Goal: Information Seeking & Learning: Learn about a topic

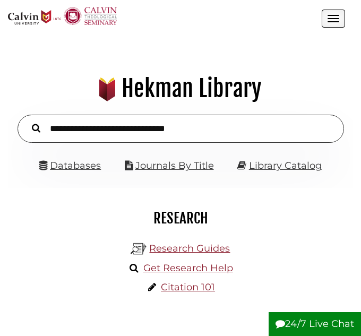
scroll to position [110, 330]
type input "*"
type input "**********"
click at [27, 121] on button "Search" at bounding box center [36, 127] width 19 height 13
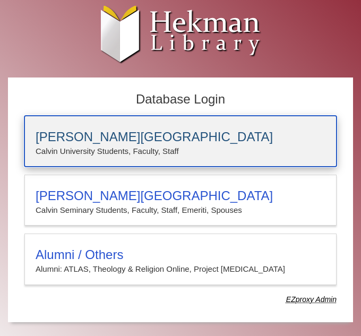
click at [124, 153] on p "Calvin University Students, Faculty, Staff" at bounding box center [181, 152] width 290 height 14
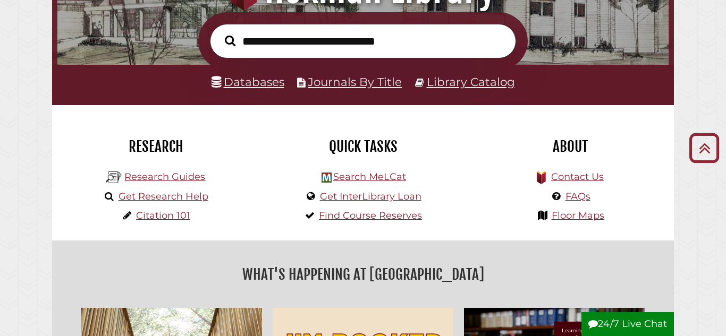
scroll to position [155, 0]
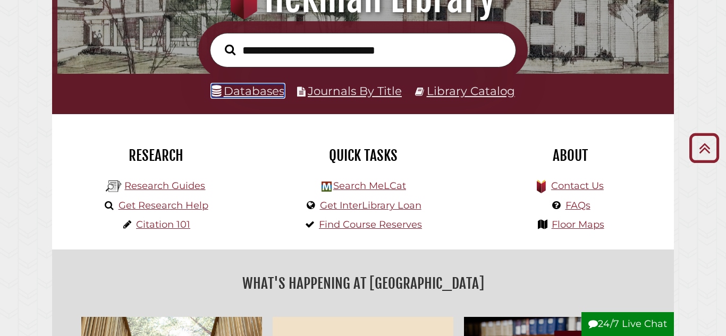
click at [259, 92] on link "Databases" at bounding box center [248, 91] width 73 height 14
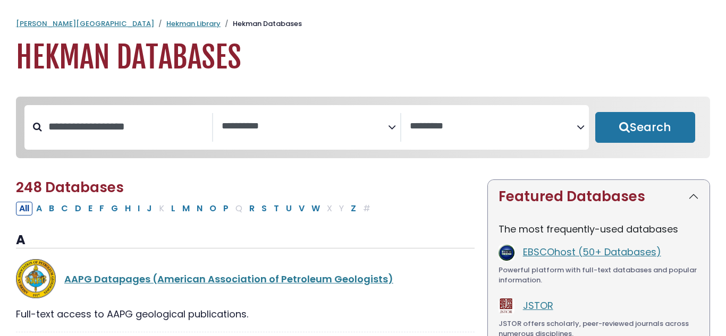
select select "Database Subject Filter"
select select "Database Vendors Filter"
click at [109, 118] on input "Search database by title or keyword" at bounding box center [127, 127] width 170 height 18
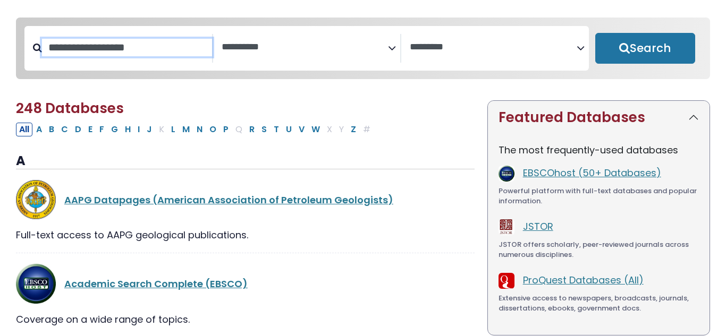
scroll to position [79, 0]
type input "*********"
click at [595, 33] on button "Search" at bounding box center [645, 48] width 100 height 31
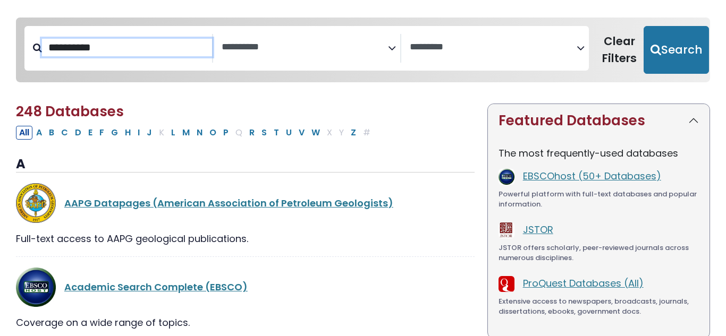
select select "Database Subject Filter"
select select "Database Vendors Filter"
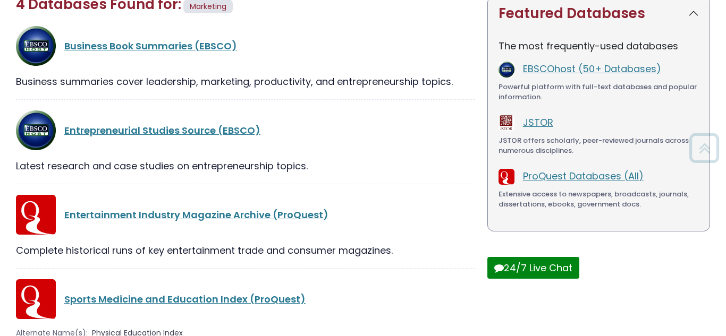
scroll to position [192, 0]
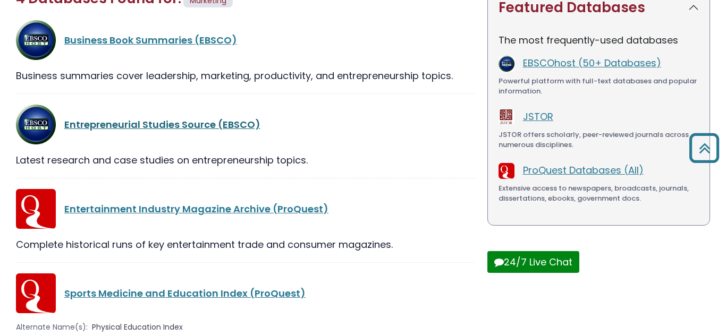
click at [191, 130] on link "Entrepreneurial Studies Source (EBSCO)" at bounding box center [162, 124] width 196 height 13
click at [241, 123] on link "Entrepreneurial Studies Source (EBSCO)" at bounding box center [162, 124] width 196 height 13
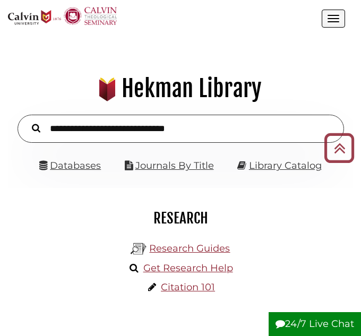
scroll to position [1, 0]
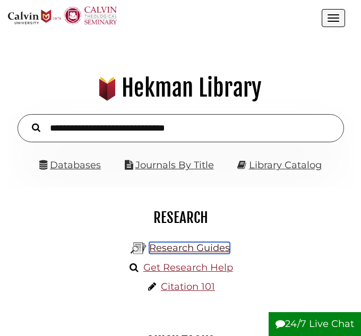
click at [199, 248] on link "Research Guides" at bounding box center [189, 248] width 81 height 12
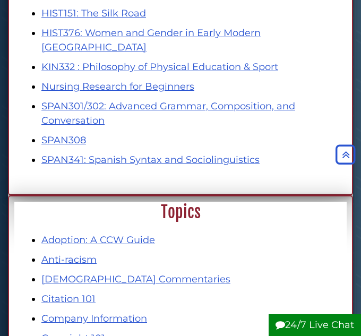
scroll to position [1117, 0]
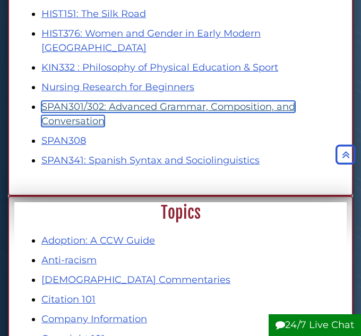
click at [181, 101] on link "SPAN301/302: Advanced Grammar, Composition, and Conversation" at bounding box center [168, 114] width 254 height 26
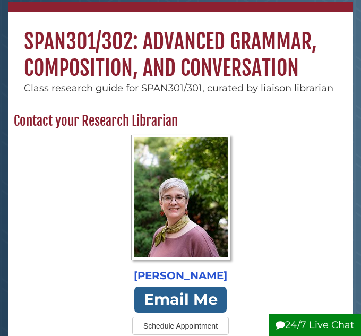
scroll to position [65, 0]
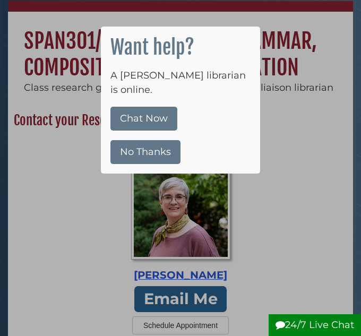
click at [157, 140] on button "No Thanks" at bounding box center [146, 152] width 70 height 24
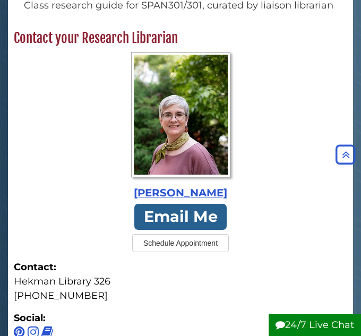
scroll to position [0, 0]
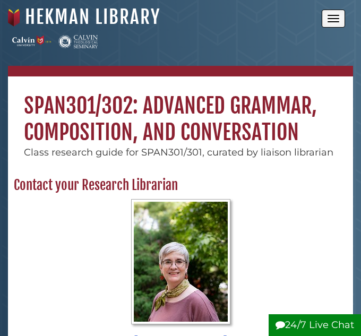
click at [329, 24] on button "Open the menu" at bounding box center [333, 19] width 23 height 18
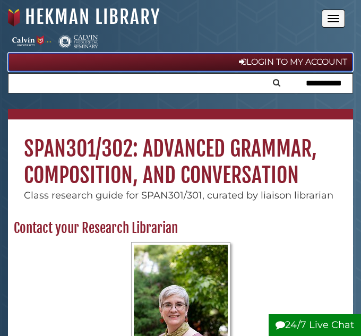
click at [325, 61] on link "Login to My Account" at bounding box center [181, 62] width 346 height 19
